Goal: Task Accomplishment & Management: Complete application form

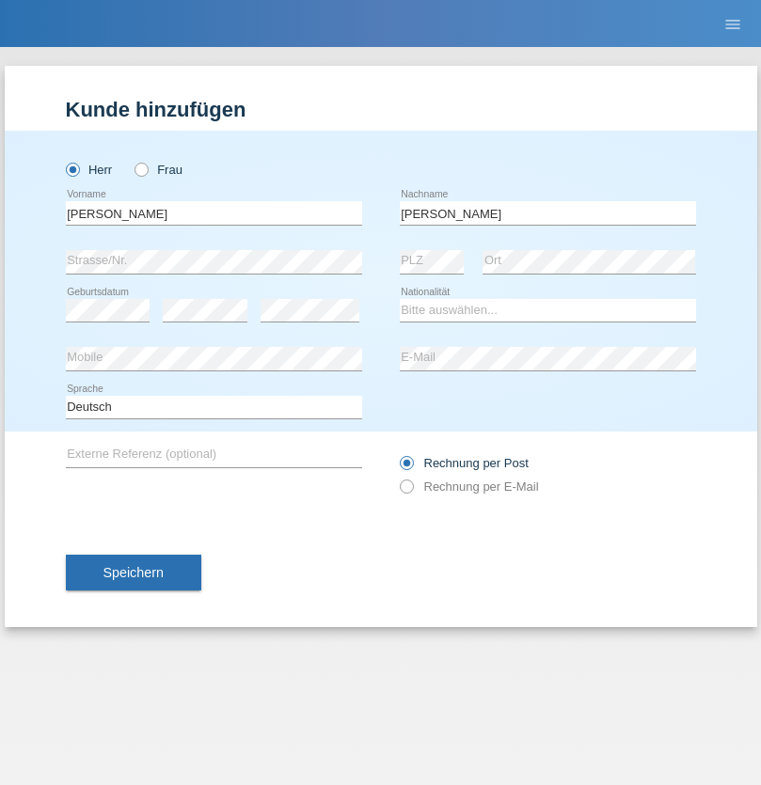
type input "Mohamed"
select select "SY"
select select "C"
select select "21"
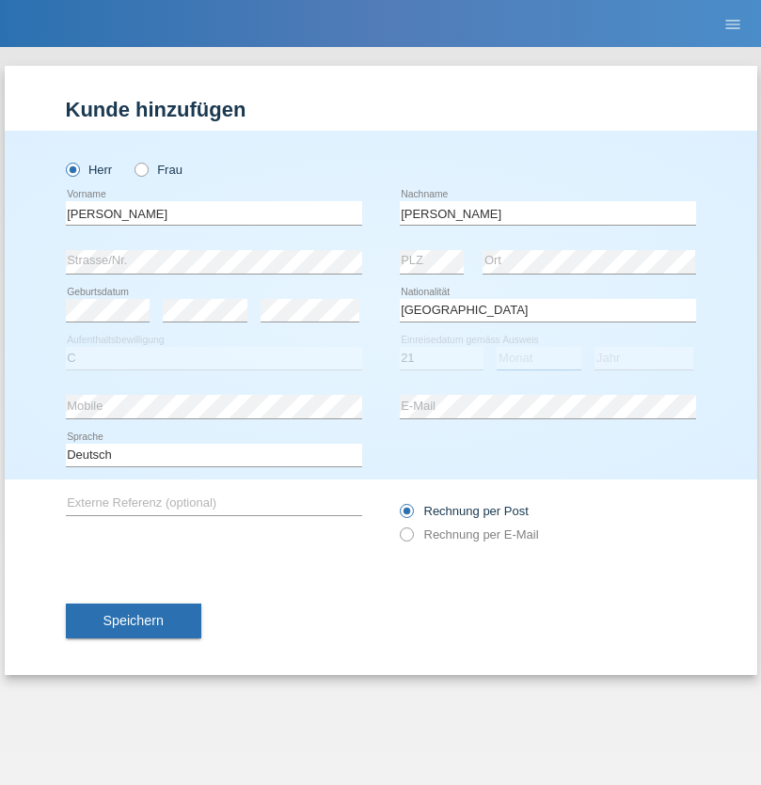
select select "12"
select select "2013"
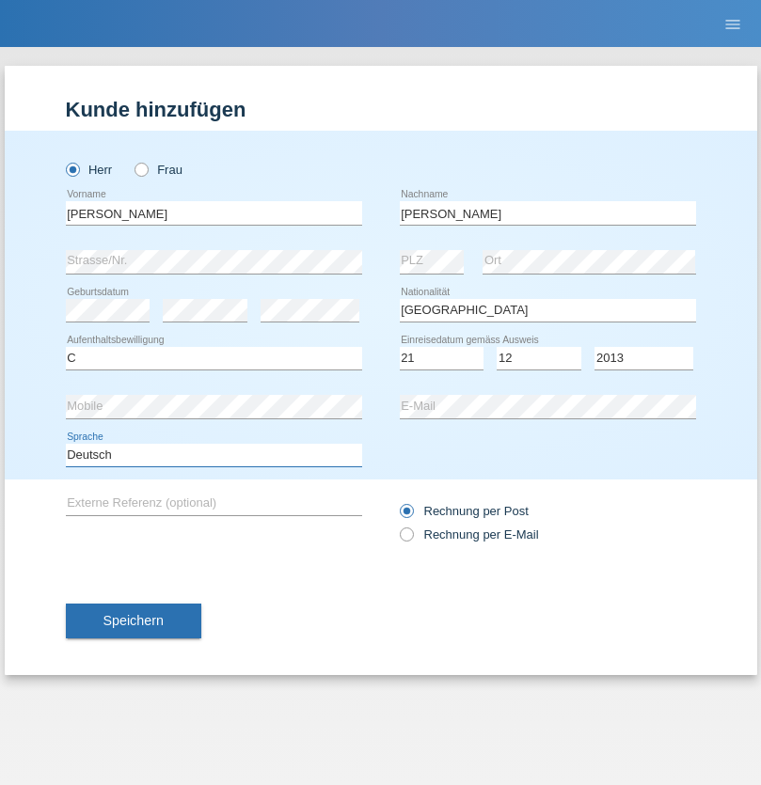
select select "en"
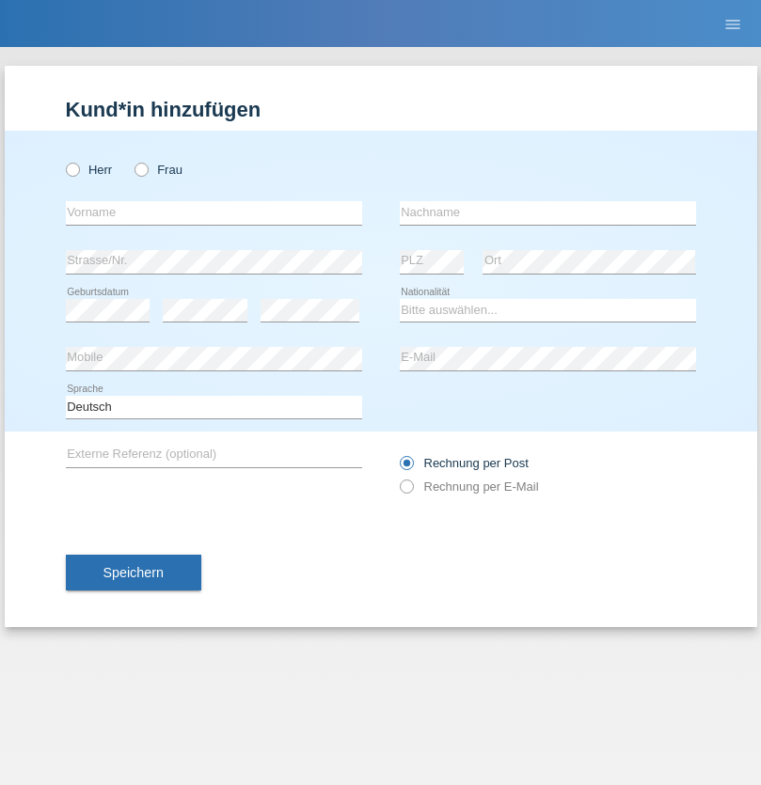
radio input "true"
click at [213, 212] on input "text" at bounding box center [214, 213] width 296 height 24
type input "David"
click at [547, 212] on input "text" at bounding box center [548, 213] width 296 height 24
type input "Senn"
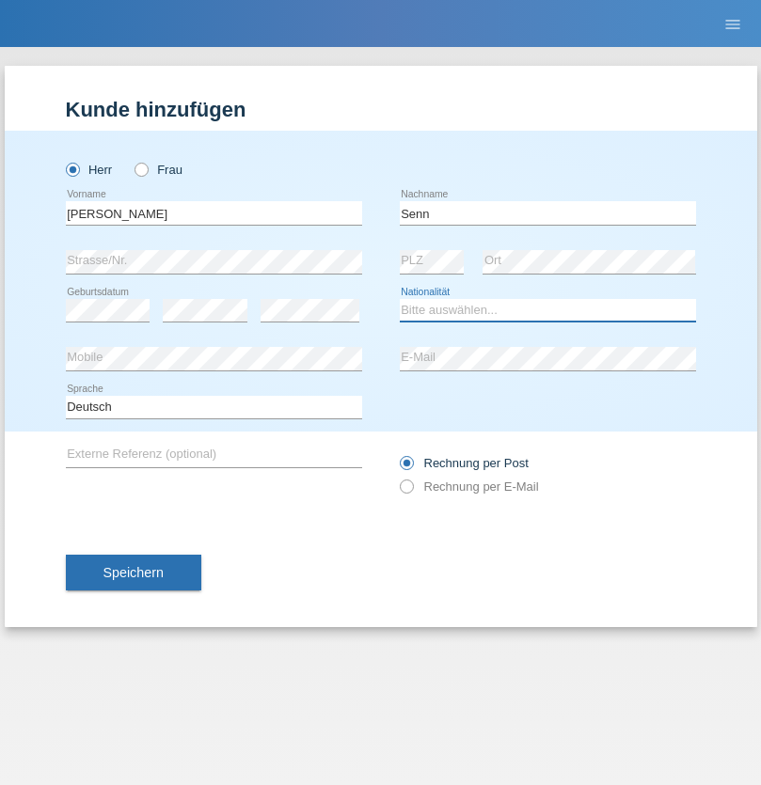
select select "CH"
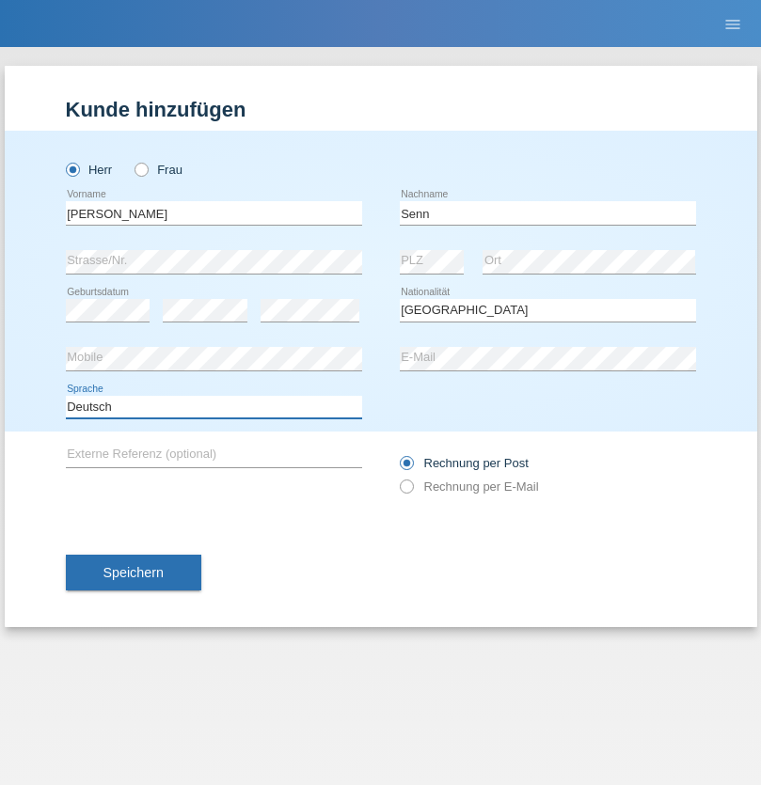
select select "en"
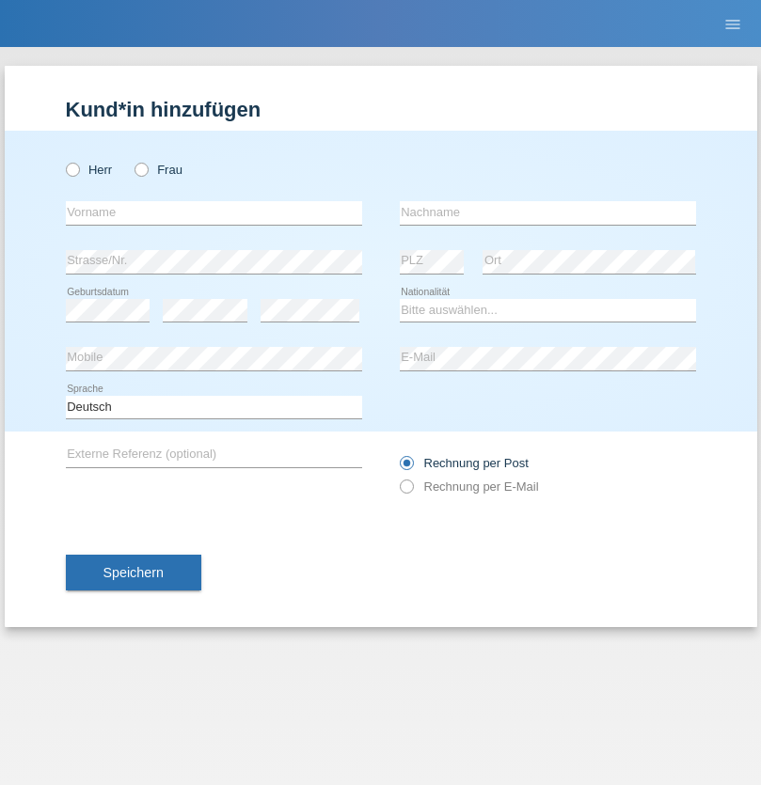
radio input "true"
click at [213, 212] on input "text" at bounding box center [214, 213] width 296 height 24
type input "Zahir"
click at [547, 212] on input "text" at bounding box center [548, 213] width 296 height 24
type input "Nedjiposki"
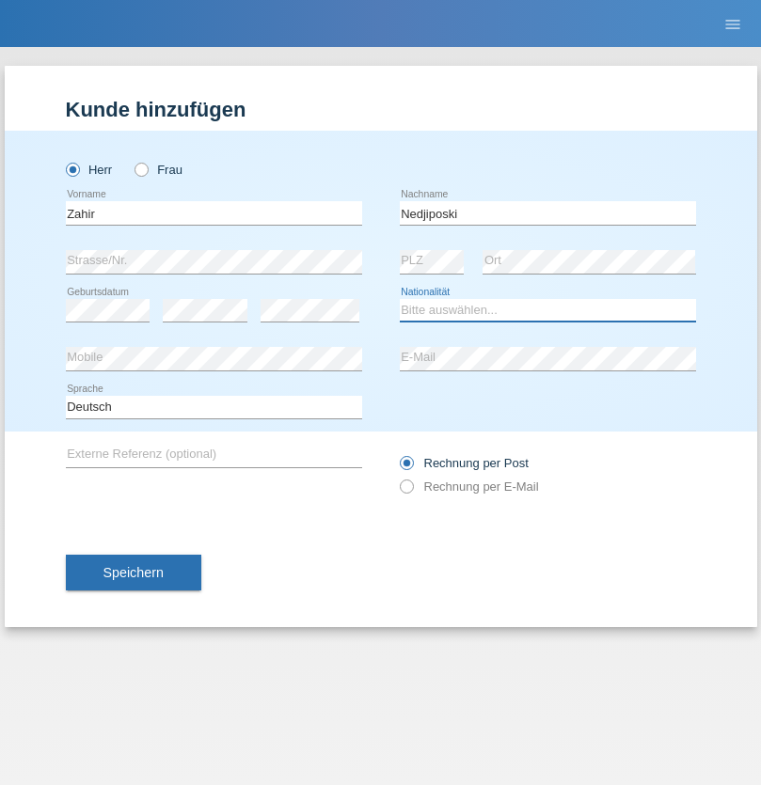
select select "CH"
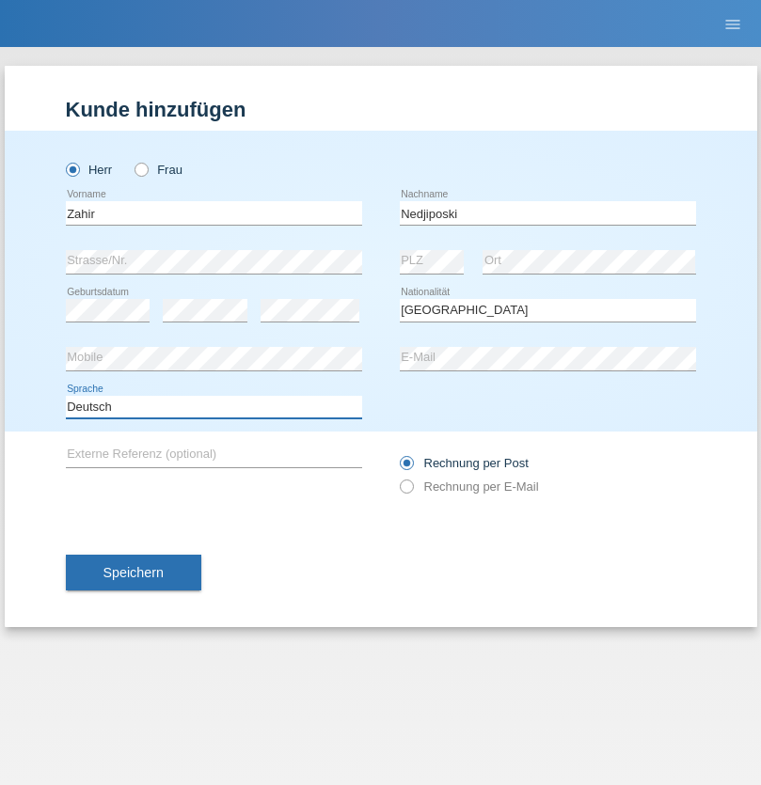
select select "en"
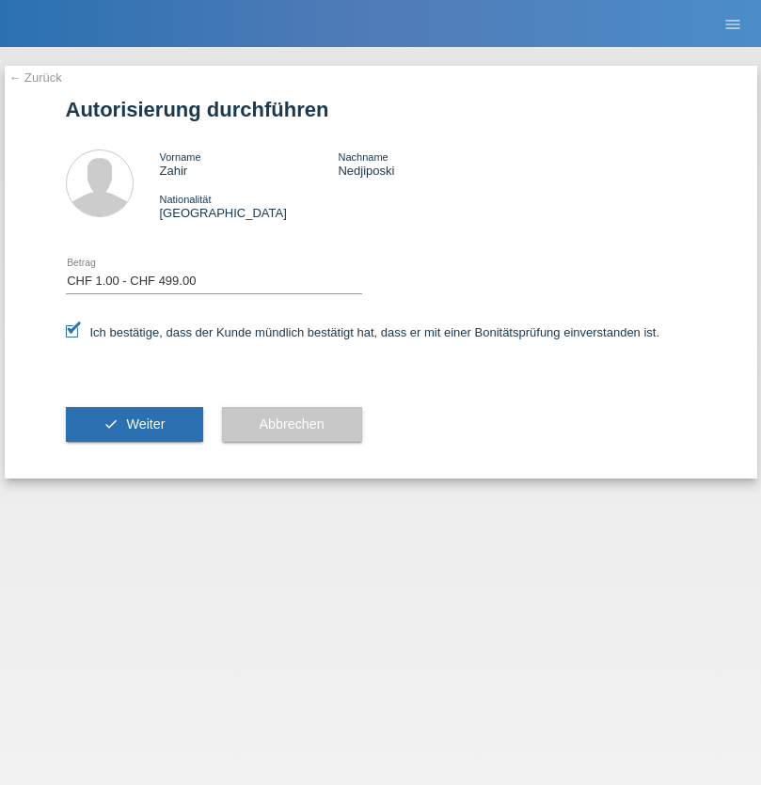
select select "1"
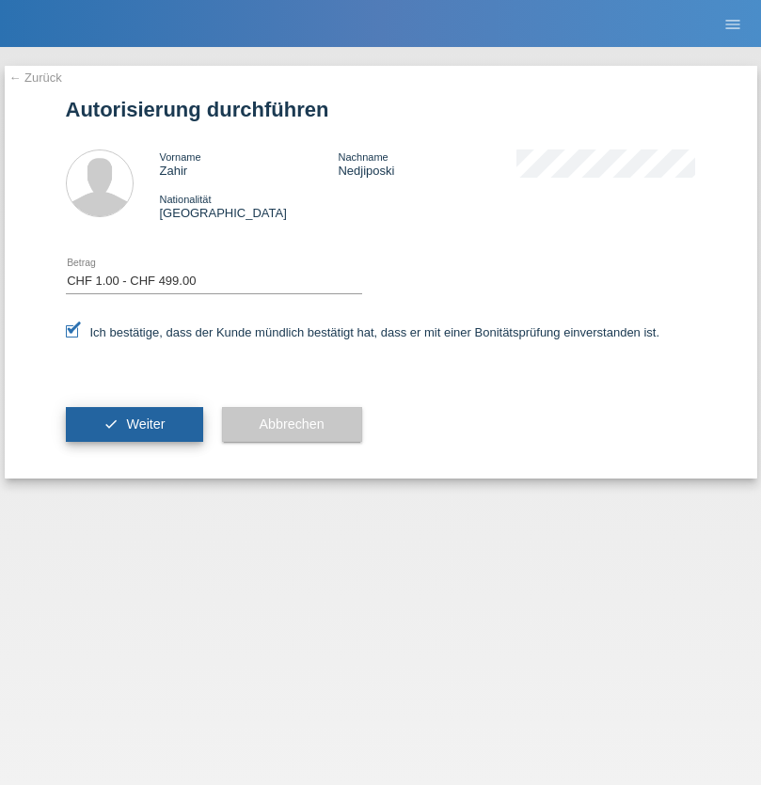
click at [134, 424] on span "Weiter" at bounding box center [145, 424] width 39 height 15
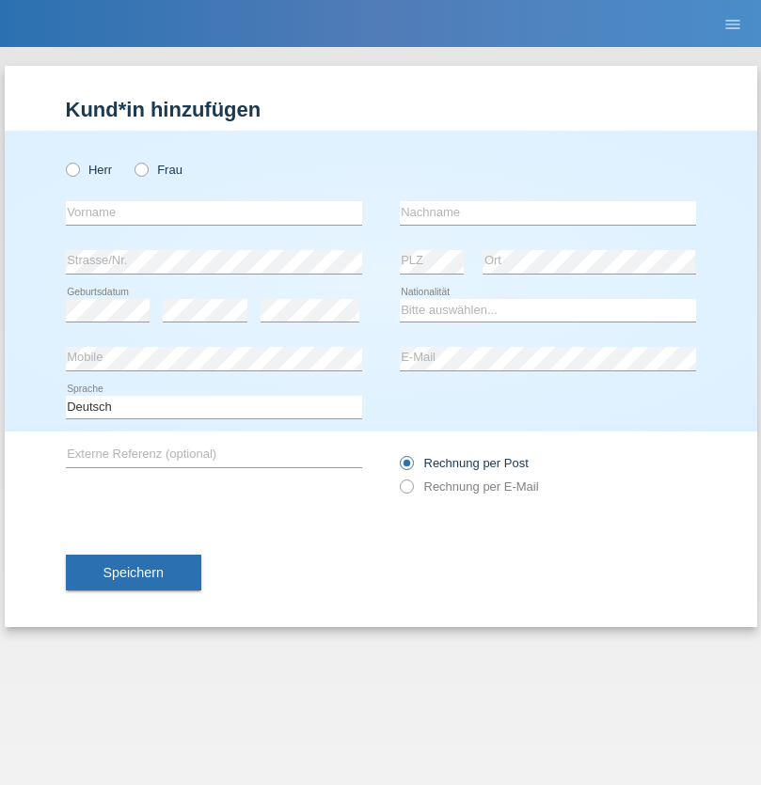
radio input "true"
click at [213, 212] on input "text" at bounding box center [214, 213] width 296 height 24
type input "[PERSON_NAME]"
click at [547, 212] on input "text" at bounding box center [548, 213] width 296 height 24
type input "Dössegger"
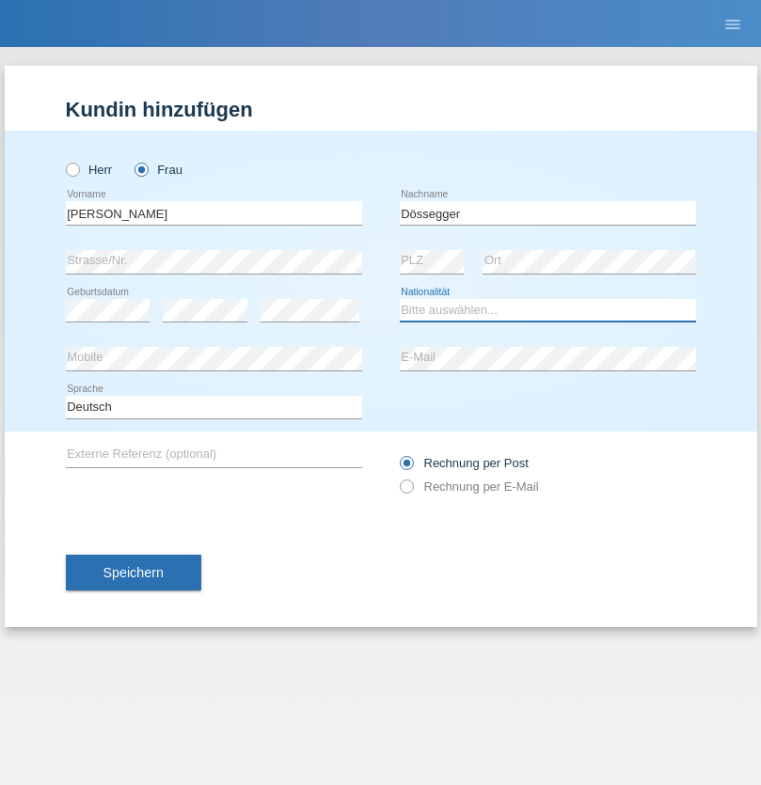
select select "CH"
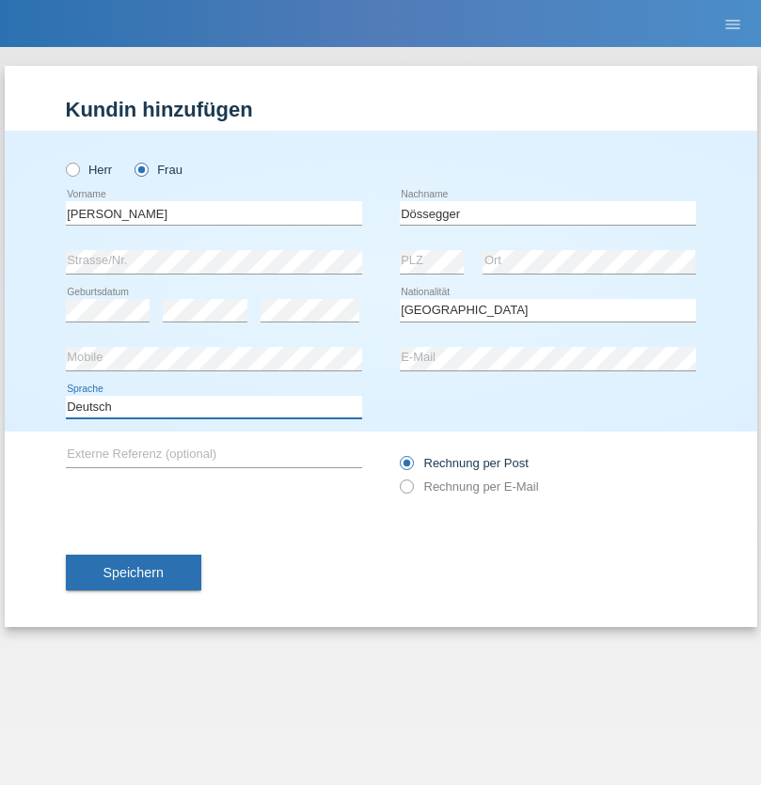
select select "en"
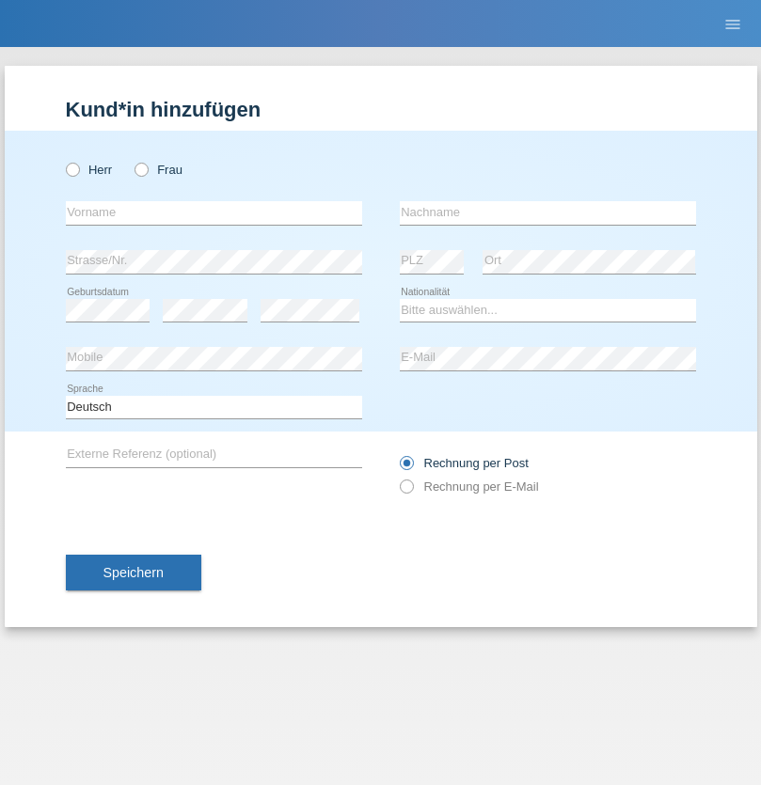
radio input "true"
click at [213, 212] on input "text" at bounding box center [214, 213] width 296 height 24
type input "firat"
click at [547, 212] on input "text" at bounding box center [548, 213] width 296 height 24
type input "kara"
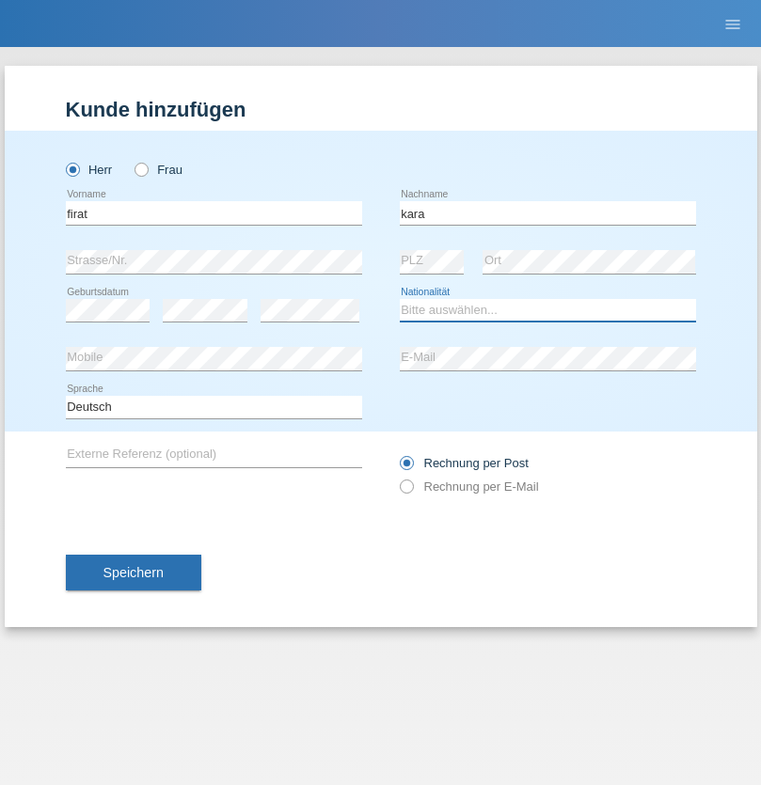
select select "CH"
radio input "true"
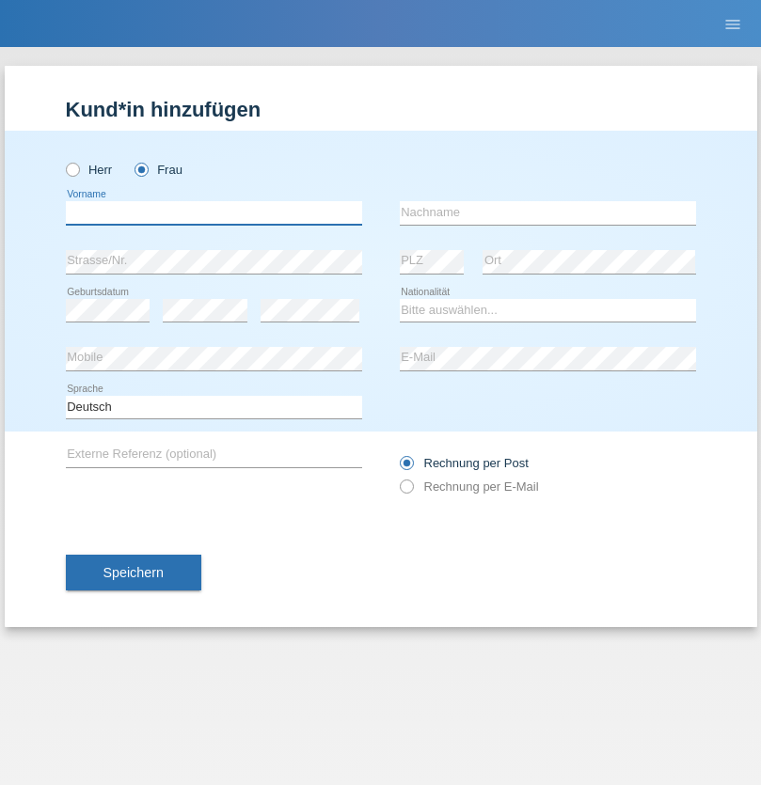
click at [213, 212] on input "text" at bounding box center [214, 213] width 296 height 24
type input "Senije"
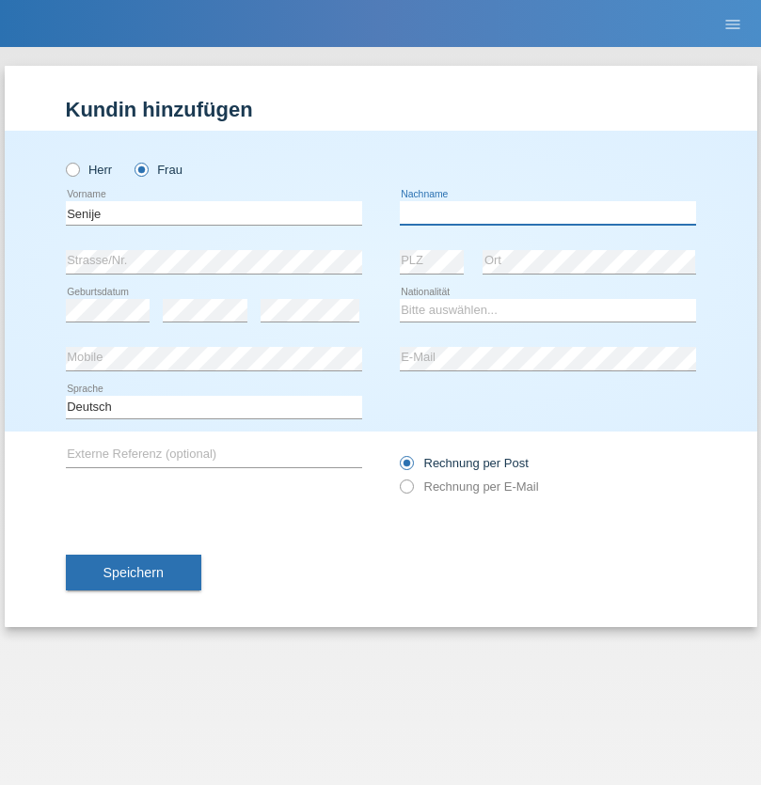
click at [547, 212] on input "text" at bounding box center [548, 213] width 296 height 24
type input "Rama"
select select "CH"
radio input "true"
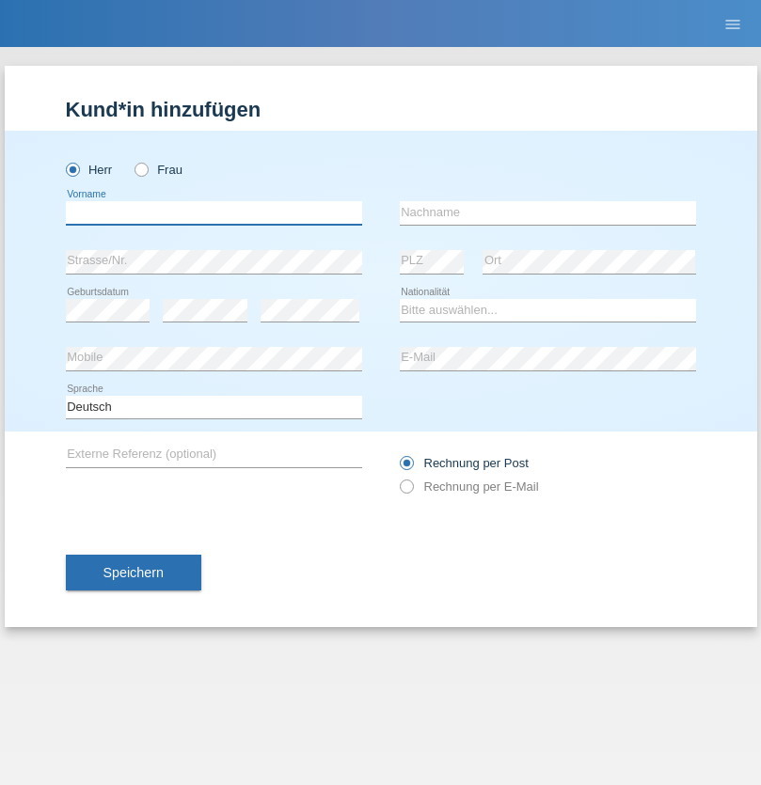
click at [213, 212] on input "text" at bounding box center [214, 213] width 296 height 24
type input "Andy"
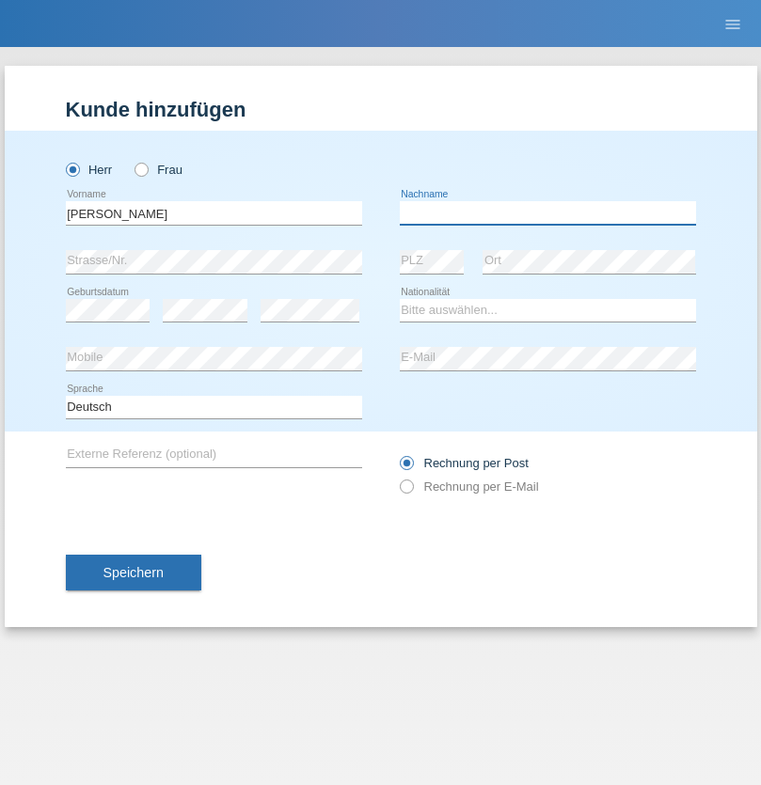
click at [547, 212] on input "text" at bounding box center [548, 213] width 296 height 24
type input "Priestley"
select select "CH"
radio input "true"
click at [213, 212] on input "text" at bounding box center [214, 213] width 296 height 24
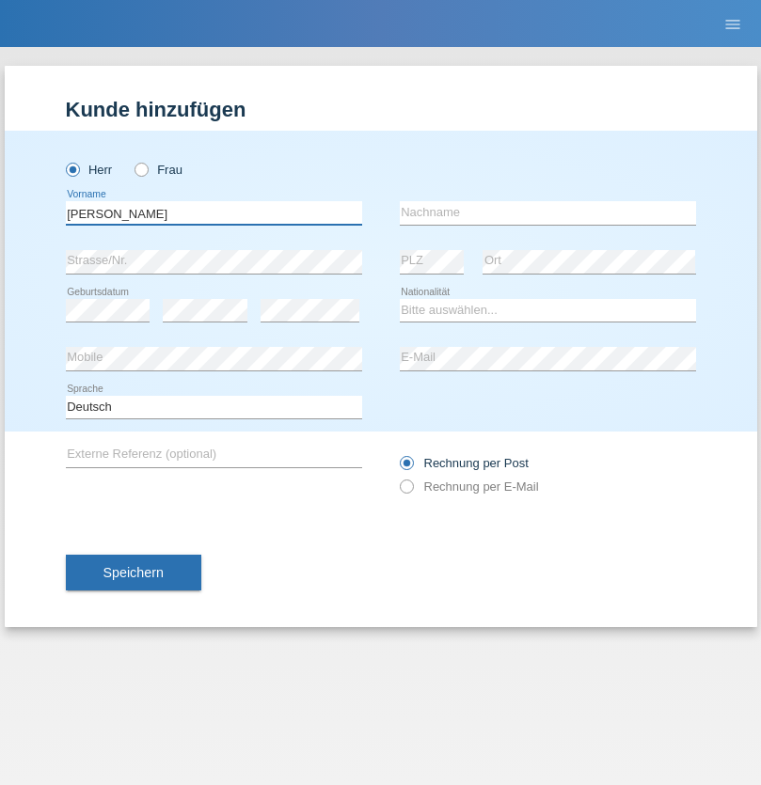
type input "[PERSON_NAME]"
click at [547, 212] on input "text" at bounding box center [548, 213] width 296 height 24
type input "Fortugno"
select select "IT"
select select "C"
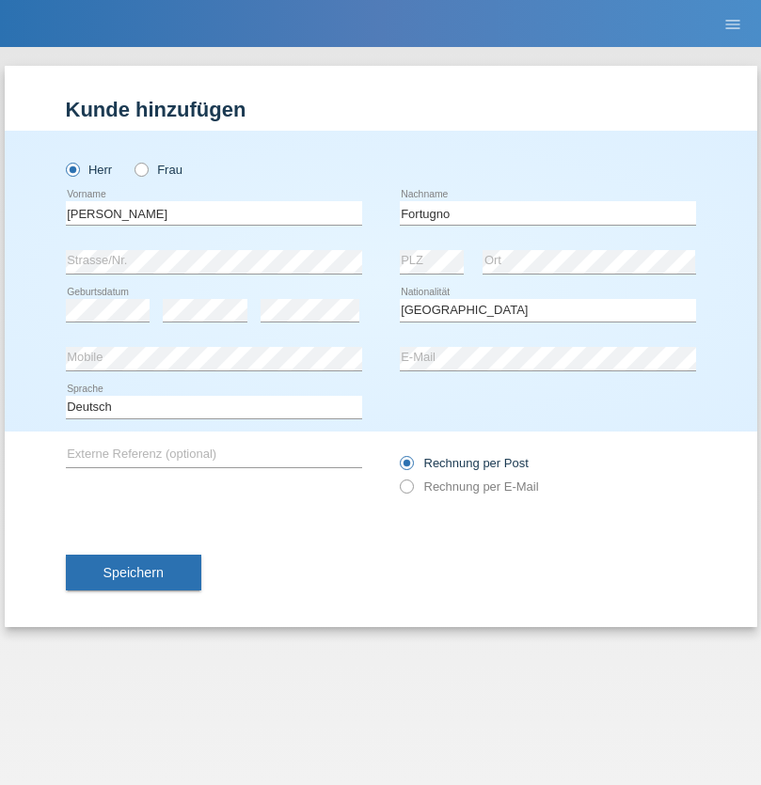
select select "09"
select select "08"
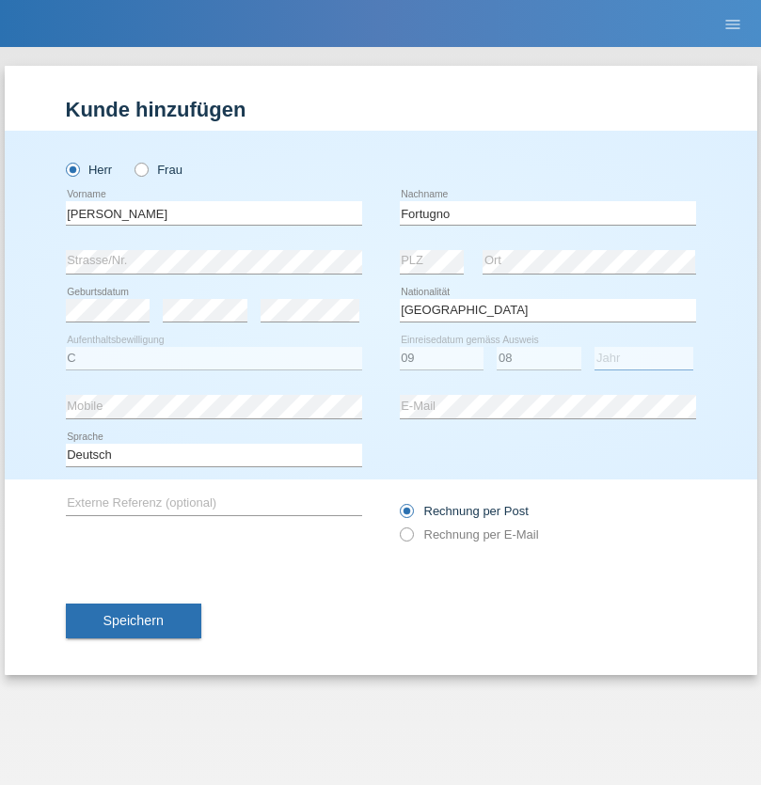
select select "2006"
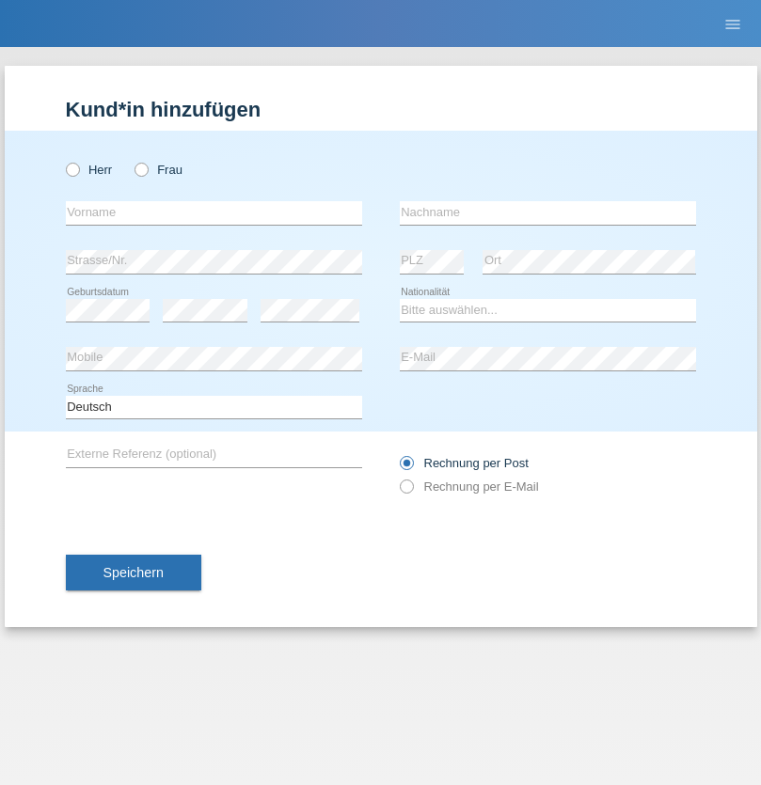
radio input "true"
click at [213, 212] on input "text" at bounding box center [214, 213] width 296 height 24
type input "Farkash"
click at [547, 212] on input "text" at bounding box center [548, 213] width 296 height 24
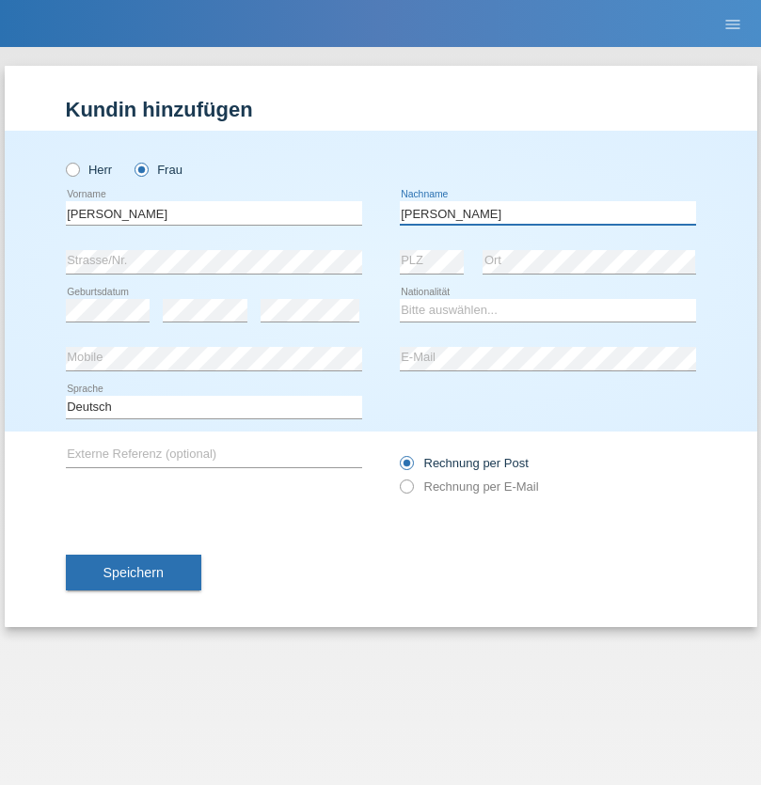
type input "Yolana"
select select "UA"
select select "C"
select select "23"
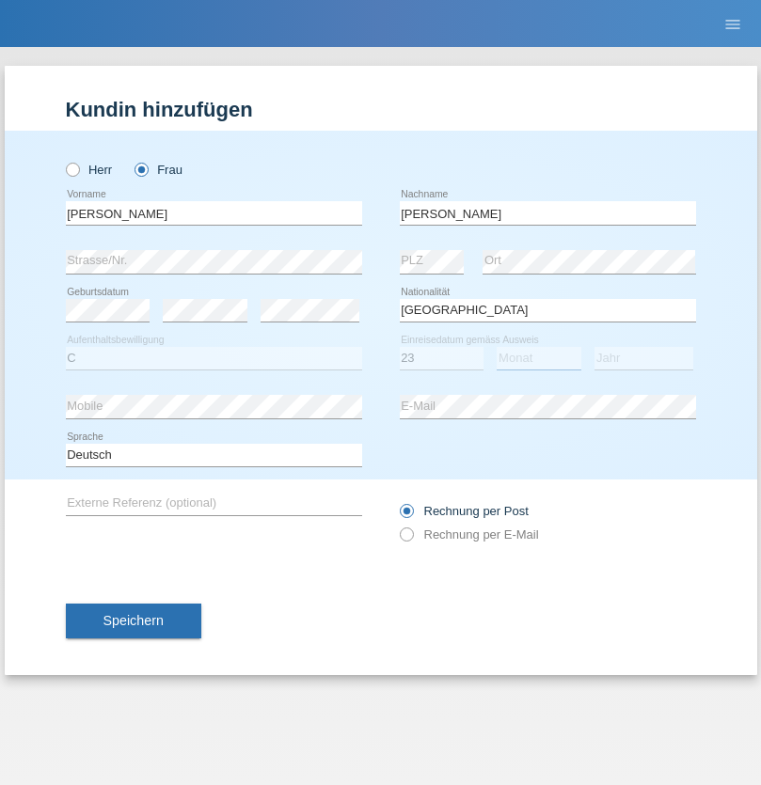
select select "10"
select select "2021"
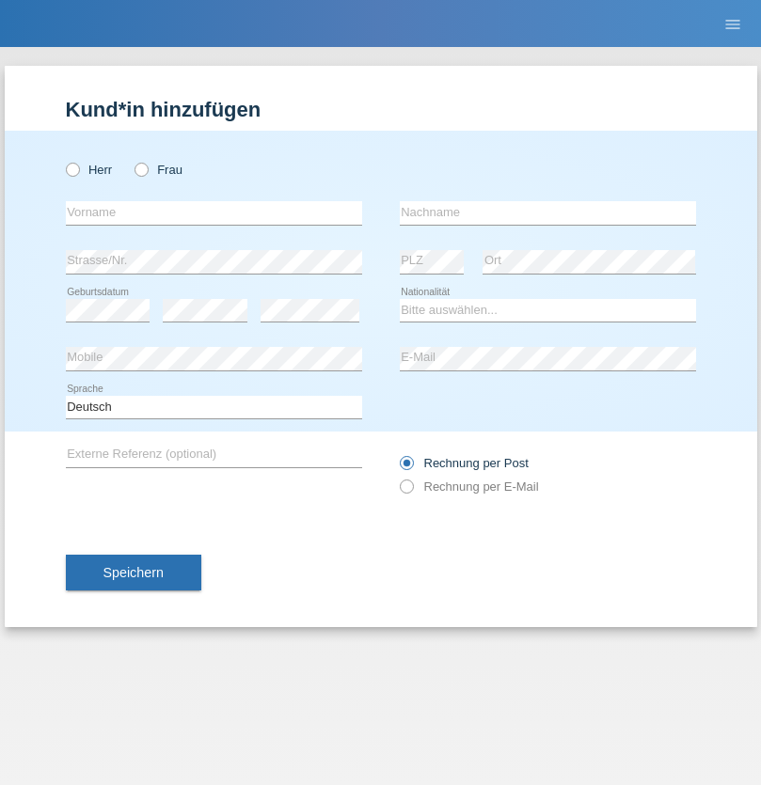
radio input "true"
click at [213, 212] on input "text" at bounding box center [214, 213] width 296 height 24
type input "Nuria"
click at [547, 212] on input "text" at bounding box center [548, 213] width 296 height 24
type input "D'Antino"
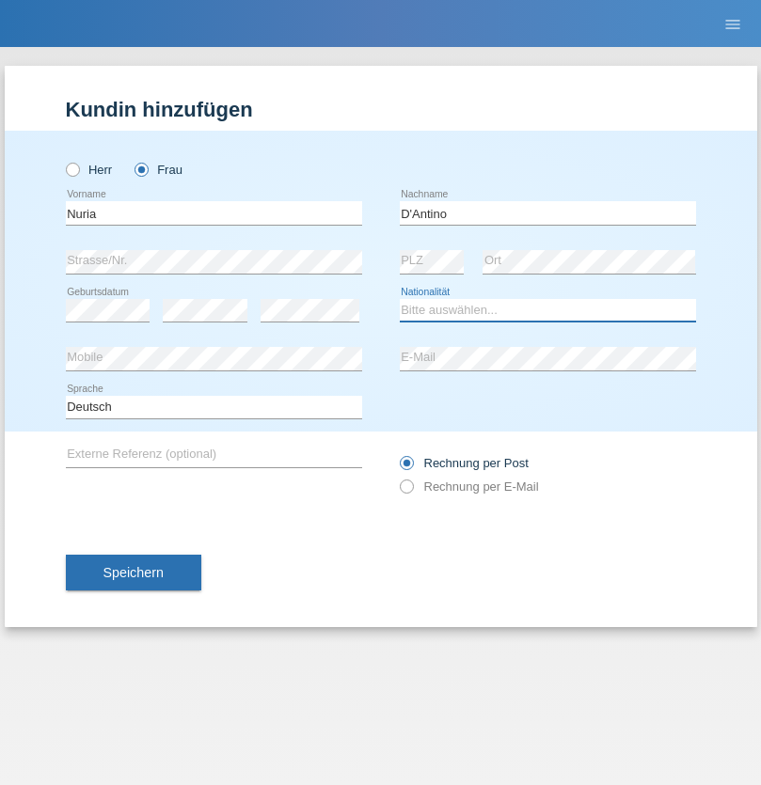
select select "CH"
